Goal: Transaction & Acquisition: Purchase product/service

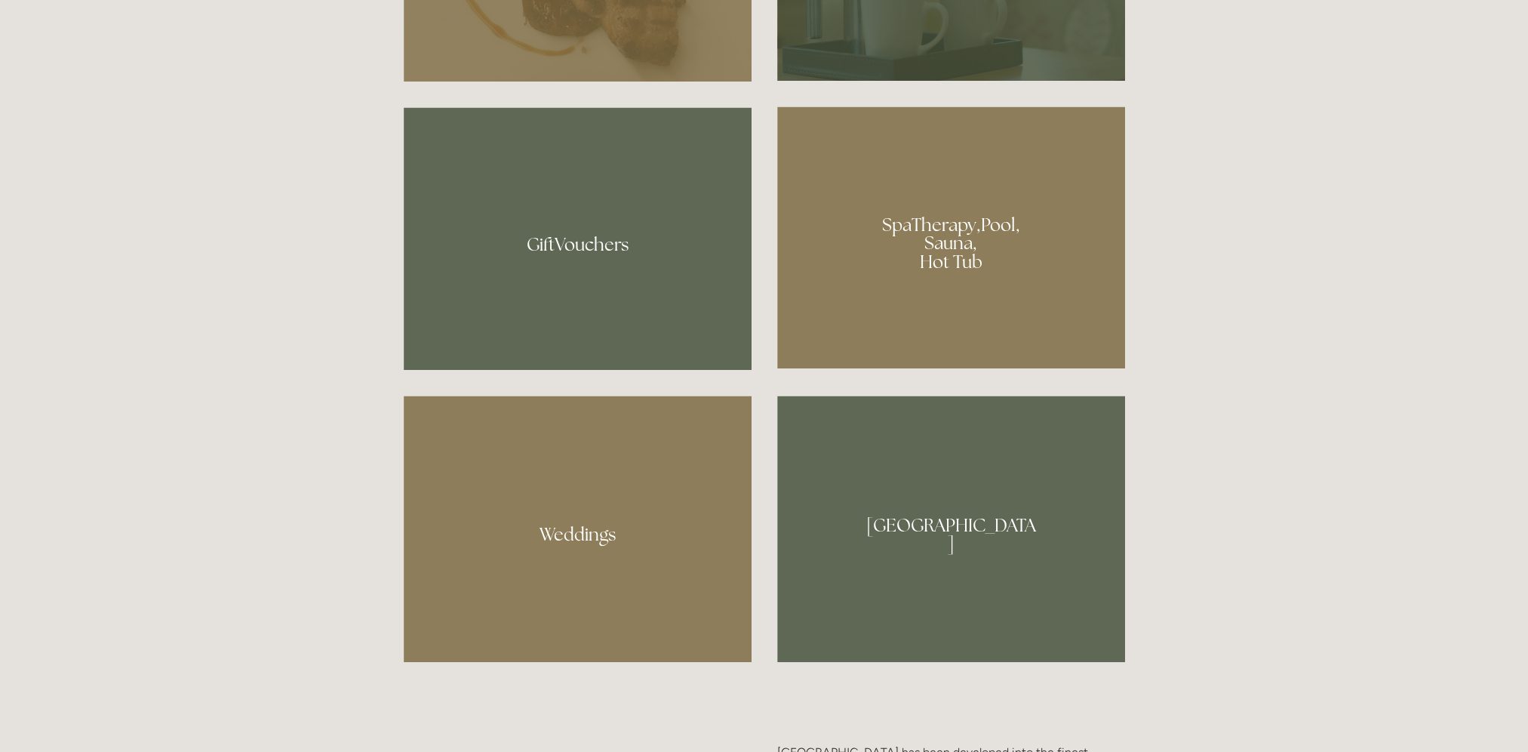
scroll to position [1283, 0]
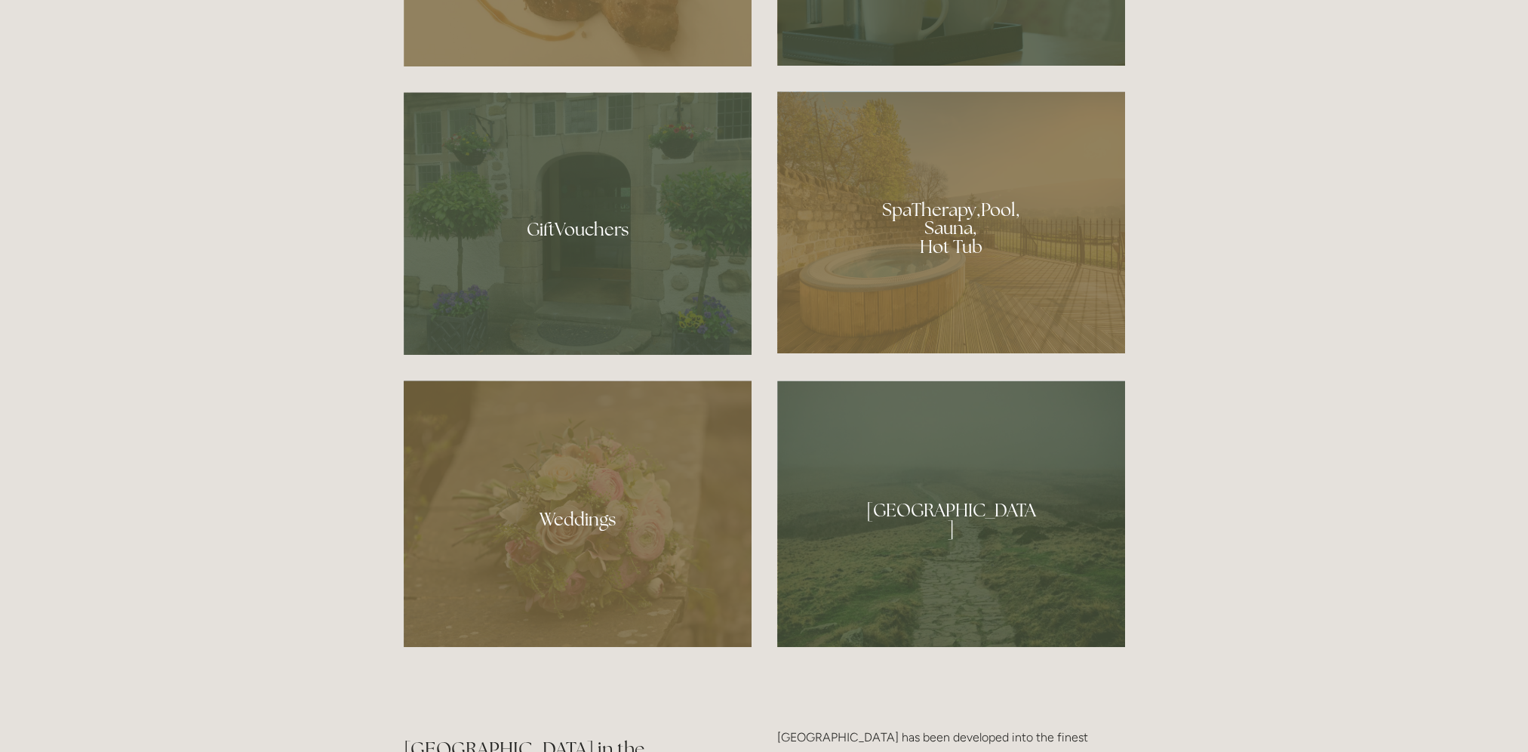
click at [953, 205] on div at bounding box center [951, 222] width 348 height 262
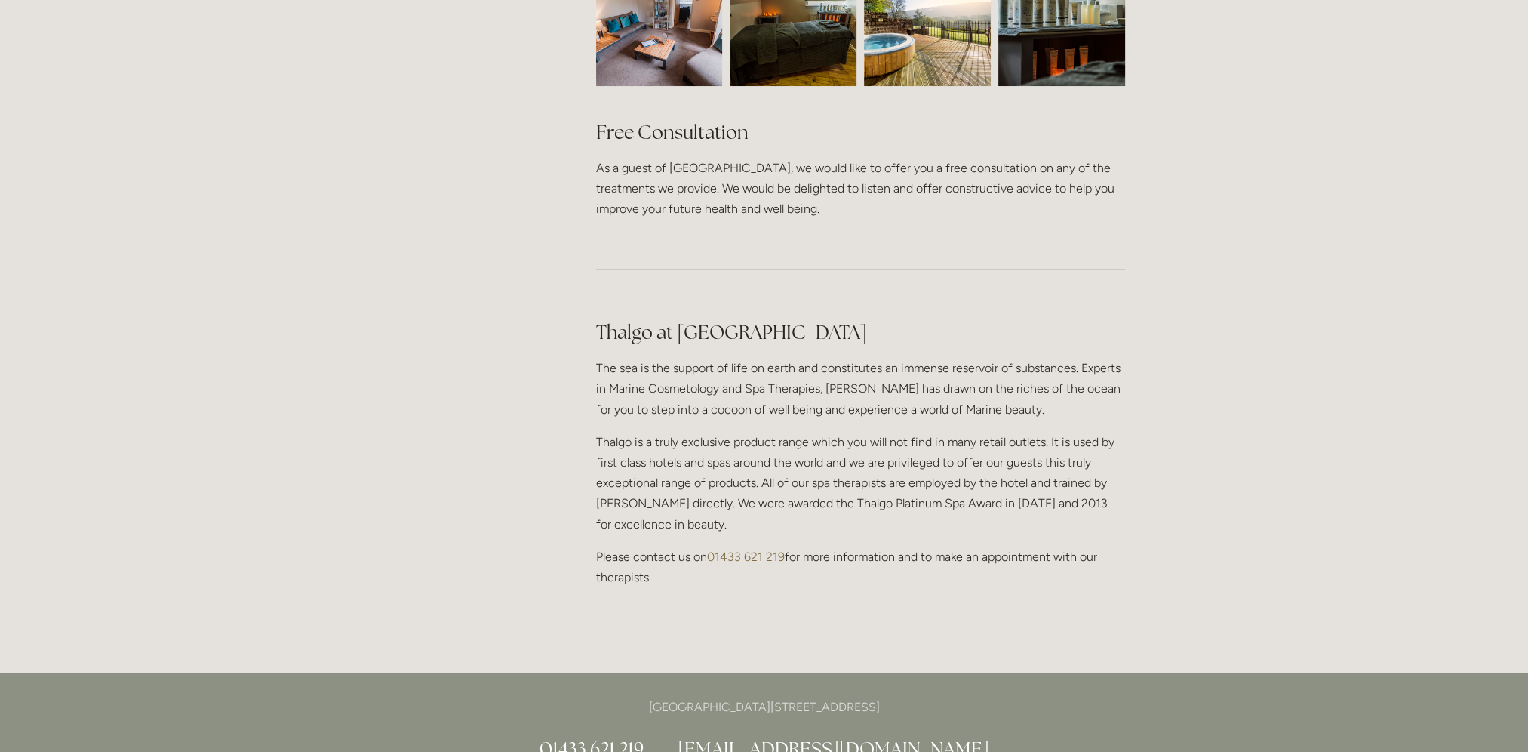
scroll to position [830, 0]
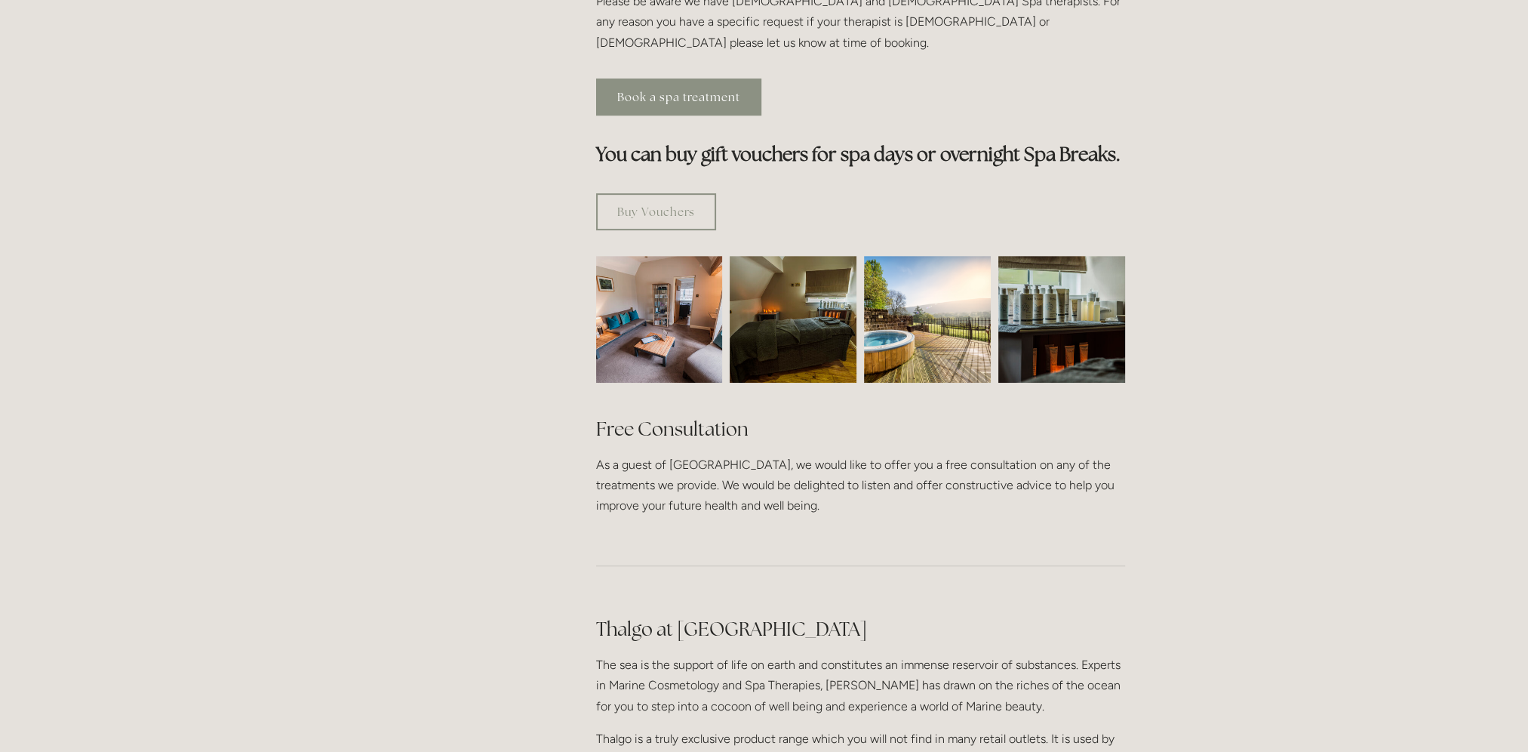
click at [645, 78] on link "Book a spa treatment" at bounding box center [678, 96] width 165 height 37
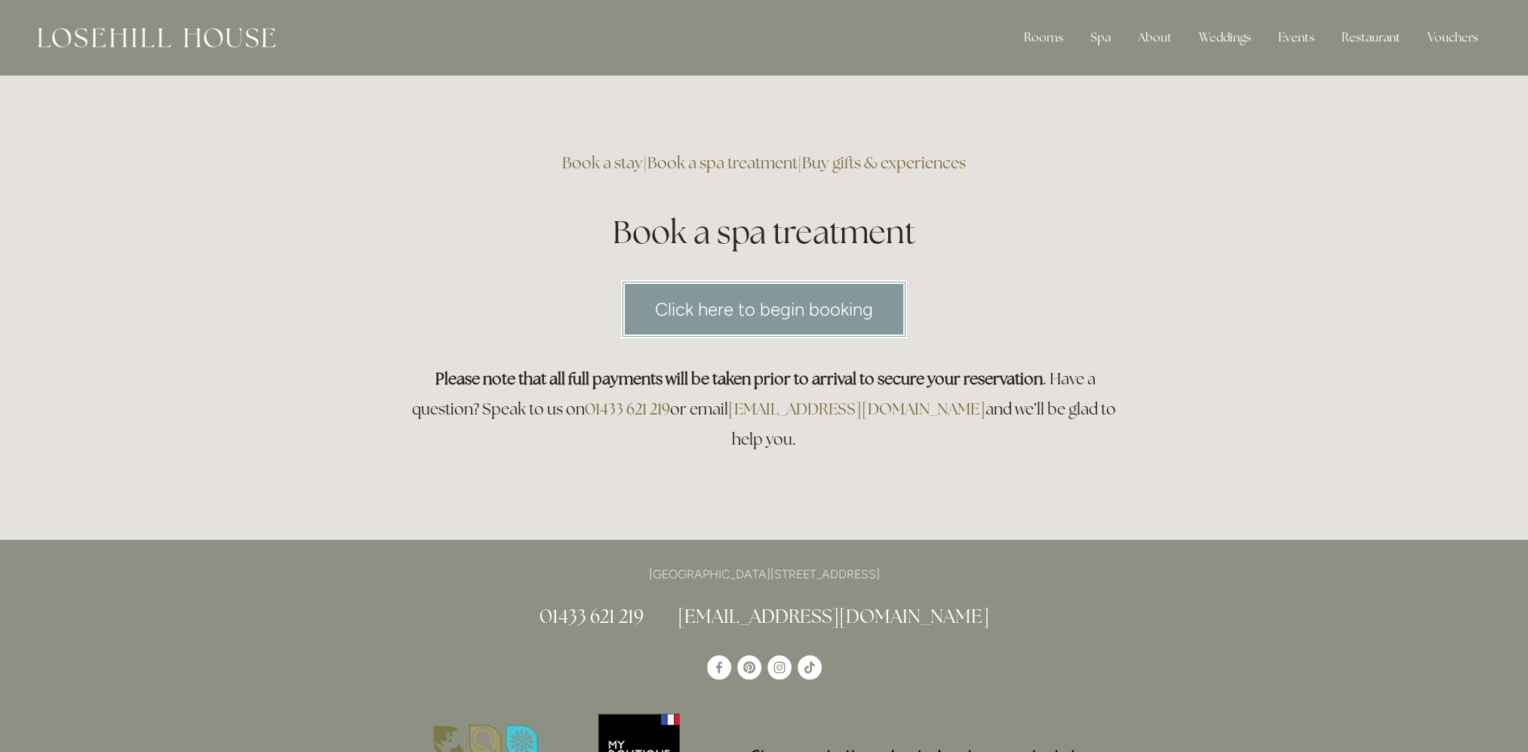
click at [840, 310] on link "Click here to begin booking" at bounding box center [764, 309] width 286 height 58
click at [875, 158] on link "Buy gifts & experiences" at bounding box center [884, 162] width 164 height 20
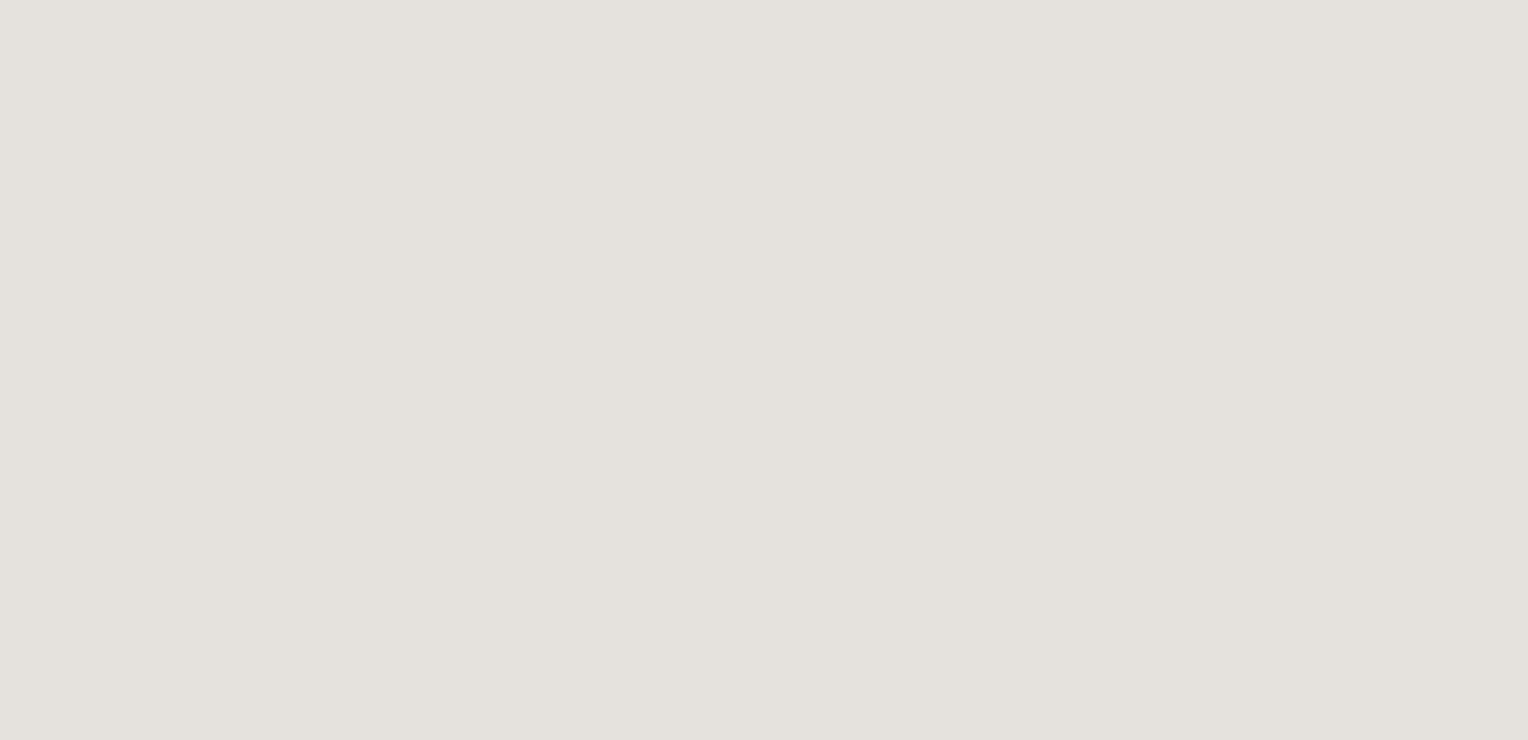
scroll to position [1887, 0]
